Goal: Task Accomplishment & Management: Manage account settings

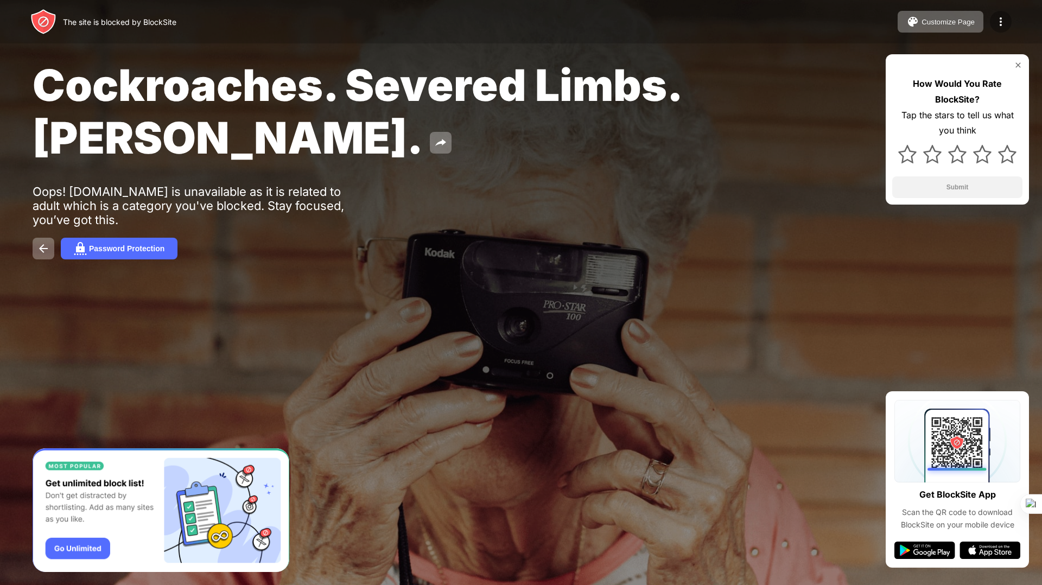
click at [1003, 29] on div at bounding box center [1001, 22] width 22 height 22
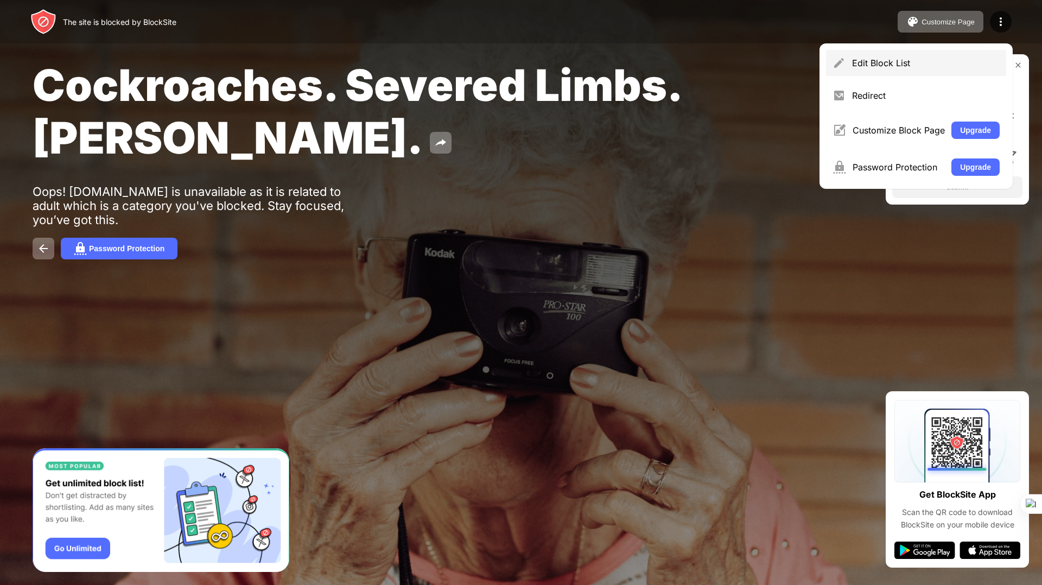
click at [906, 65] on div "Edit Block List" at bounding box center [926, 63] width 148 height 11
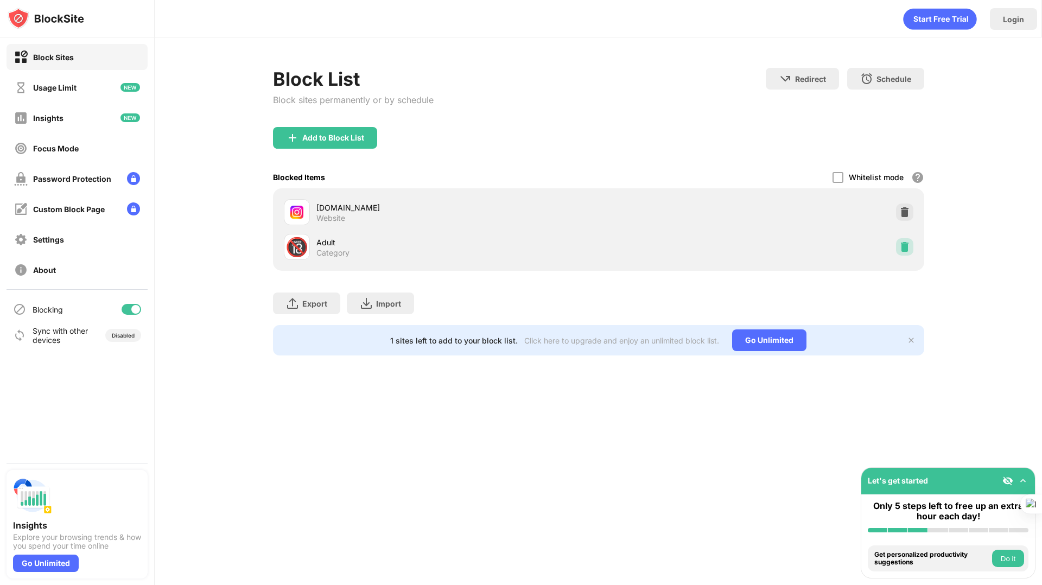
click at [908, 242] on img at bounding box center [904, 247] width 11 height 11
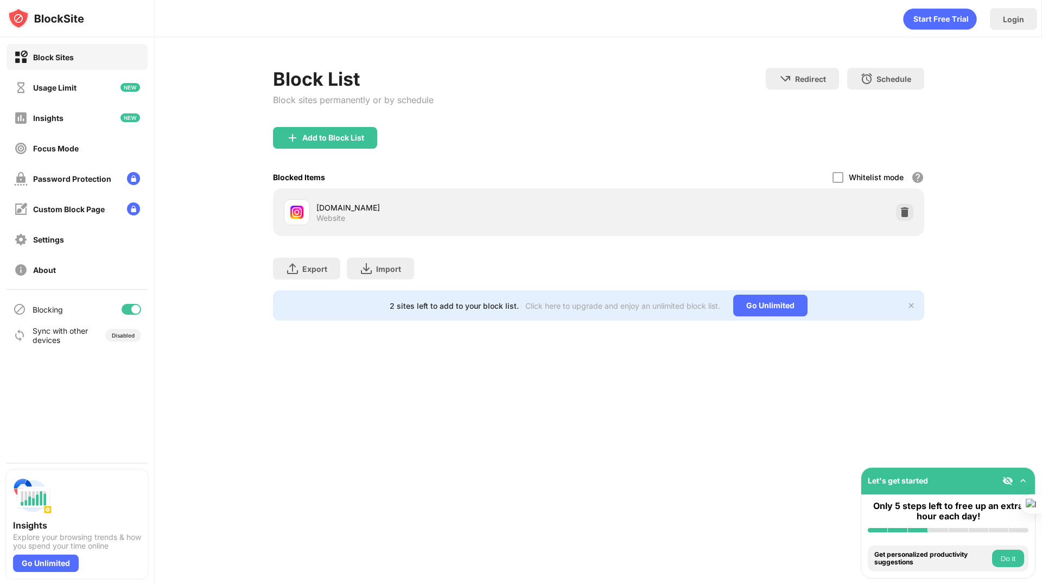
click at [714, 125] on div "Block List Block sites permanently or by schedule Redirect Choose a site to be …" at bounding box center [598, 97] width 651 height 59
click at [354, 139] on div "Add to Block List" at bounding box center [333, 138] width 62 height 9
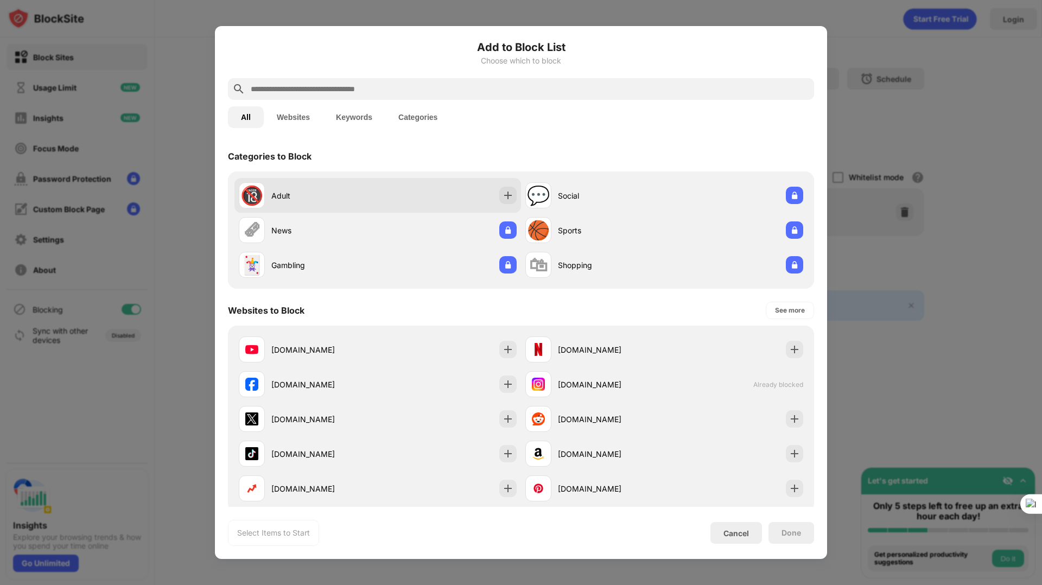
click at [328, 201] on div "🔞 Adult" at bounding box center [308, 195] width 139 height 26
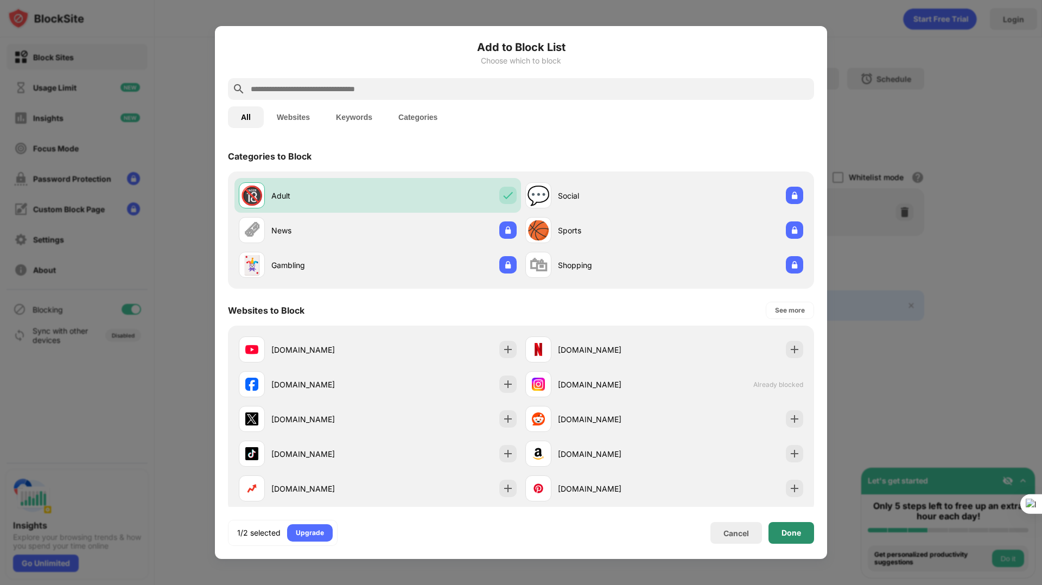
click at [793, 535] on div "Done" at bounding box center [792, 533] width 20 height 9
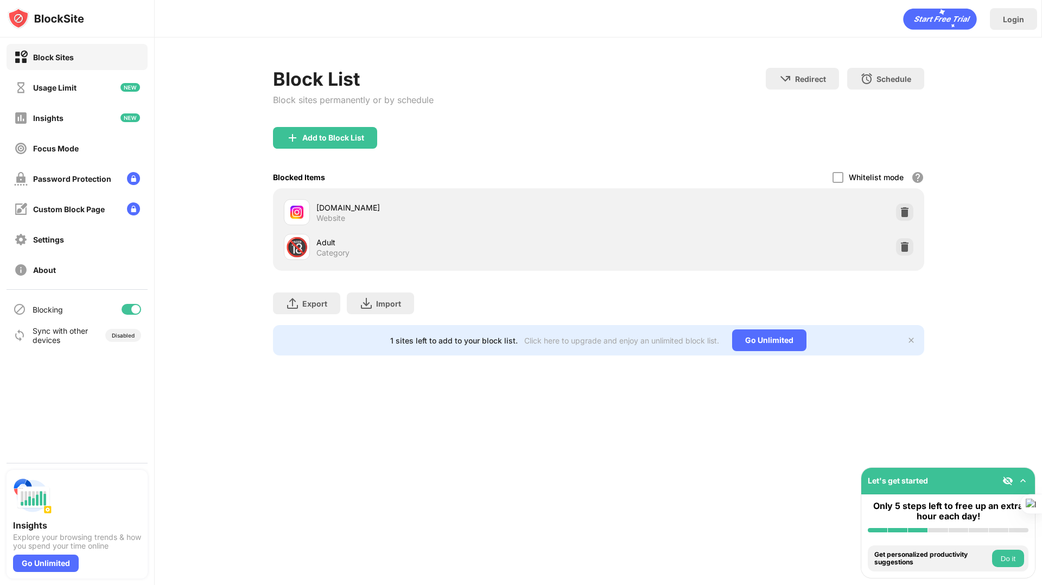
click at [827, 42] on div "Block List Block sites permanently or by schedule Redirect Choose a site to be …" at bounding box center [598, 211] width 887 height 348
